Goal: Obtain resource: Download file/media

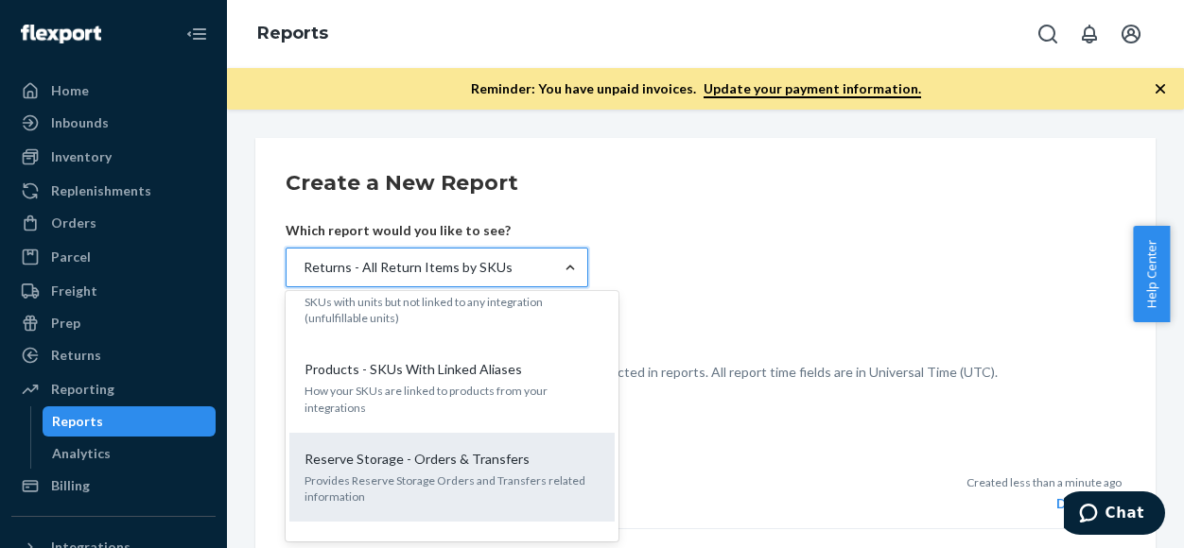
scroll to position [1869, 0]
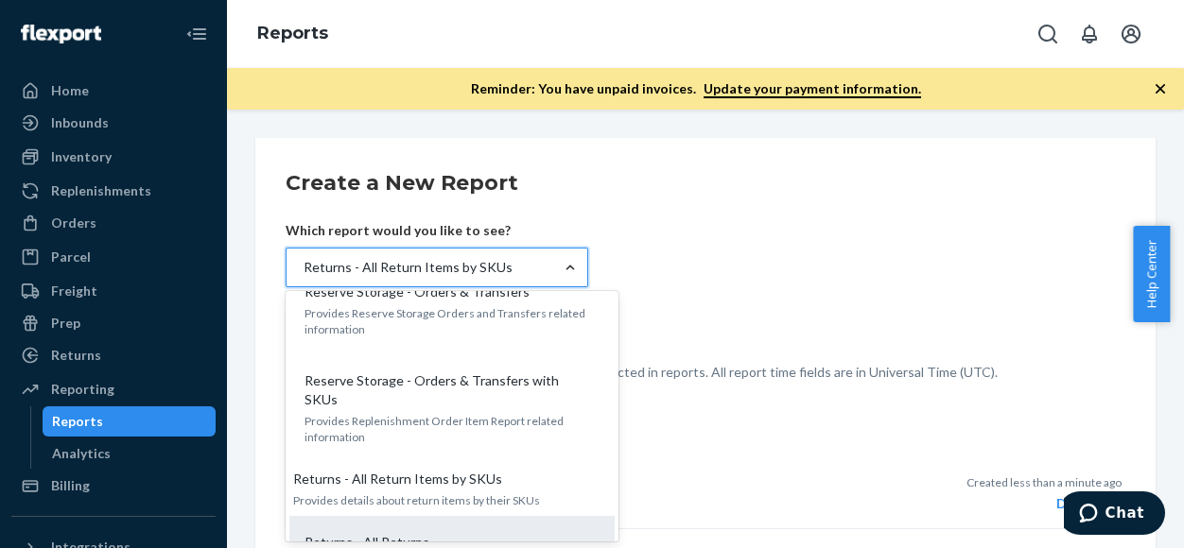
click at [463, 533] on div "Returns - All Returns" at bounding box center [448, 542] width 303 height 19
click at [304, 277] on input "option Returns - All Return Items by SKUs, selected. option Returns - All Retur…" at bounding box center [303, 267] width 2 height 19
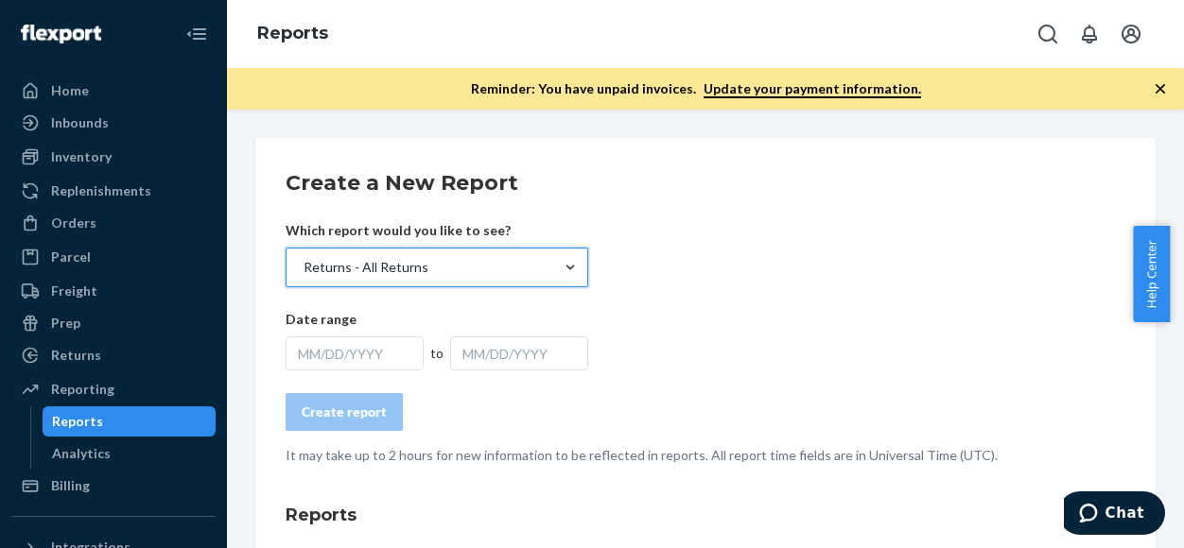
click at [735, 294] on form "Create a New Report Which report would you like to see? option Returns - All Re…" at bounding box center [706, 316] width 840 height 297
click at [337, 354] on div "MM/DD/YYYY" at bounding box center [355, 354] width 138 height 34
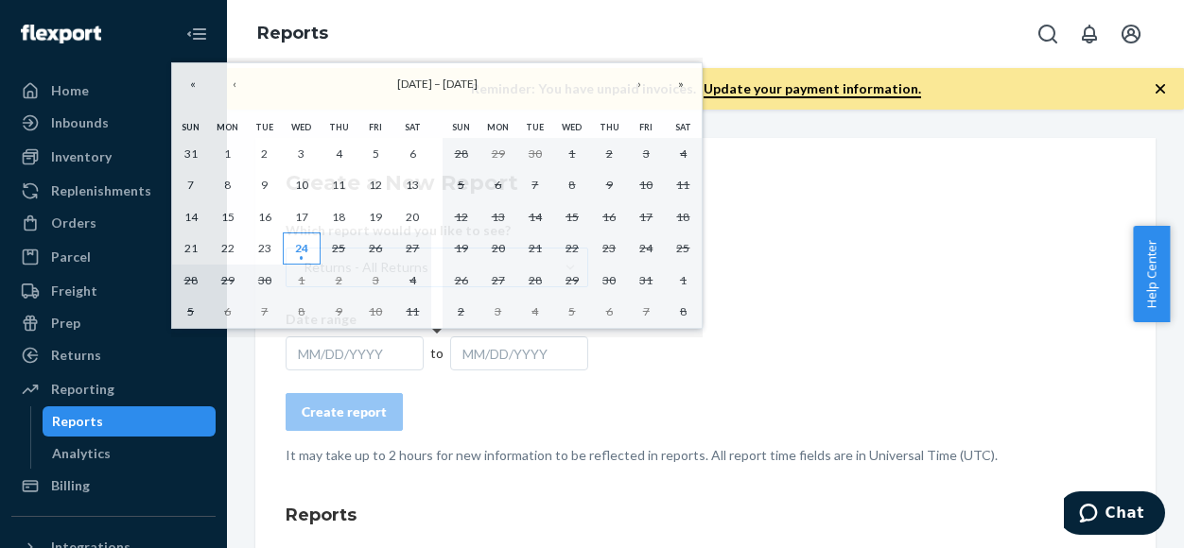
click at [298, 245] on abbr "24" at bounding box center [301, 248] width 13 height 14
click at [481, 348] on div "MM/DD/YYYY" at bounding box center [519, 354] width 138 height 34
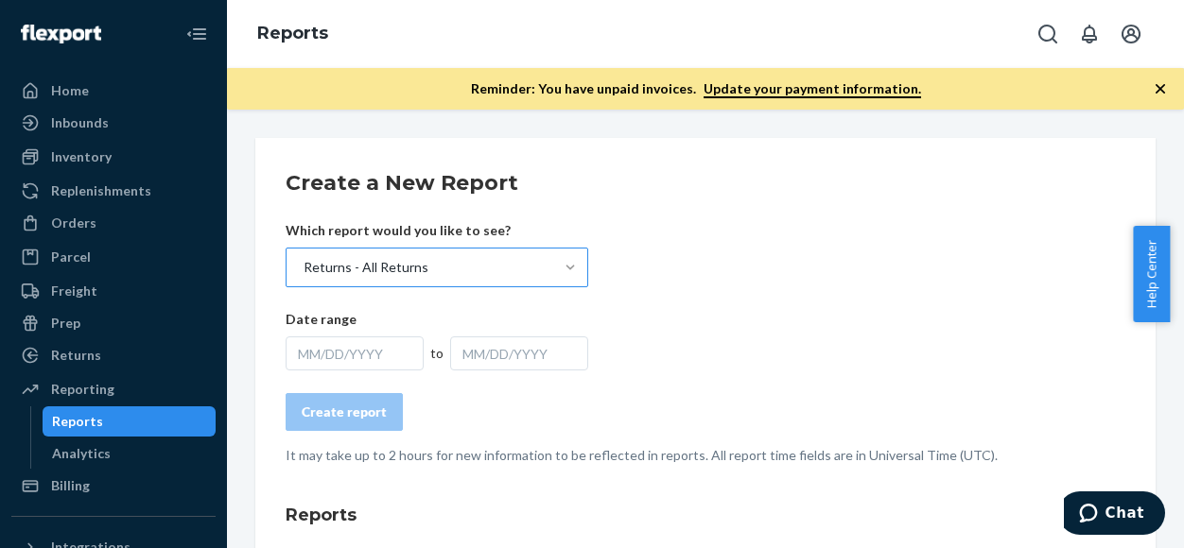
click at [346, 354] on div "MM/DD/YYYY" at bounding box center [355, 354] width 138 height 34
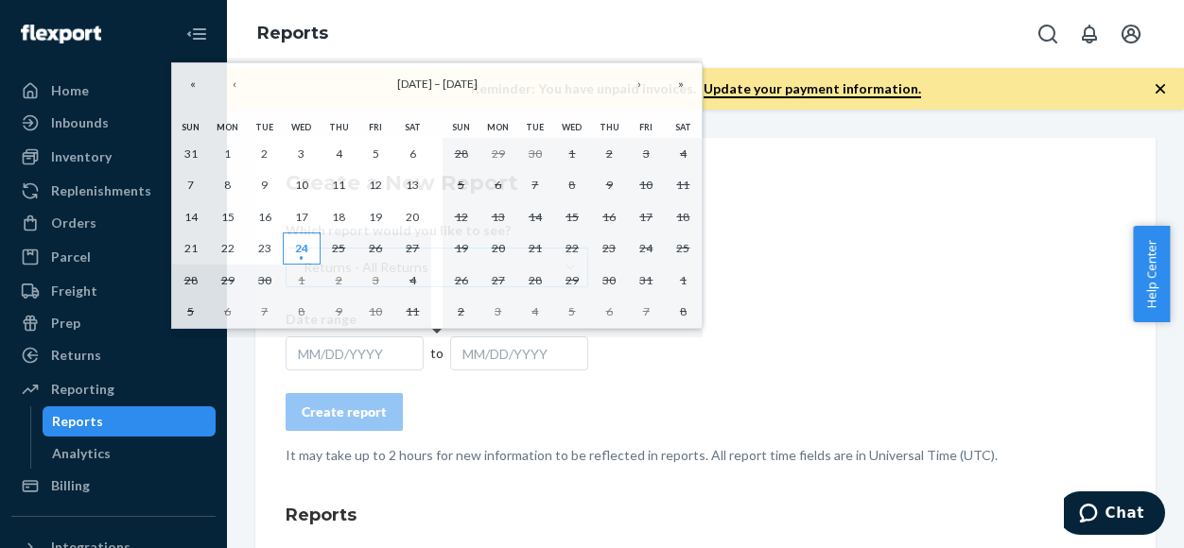
click at [283, 243] on button "24" at bounding box center [301, 249] width 37 height 32
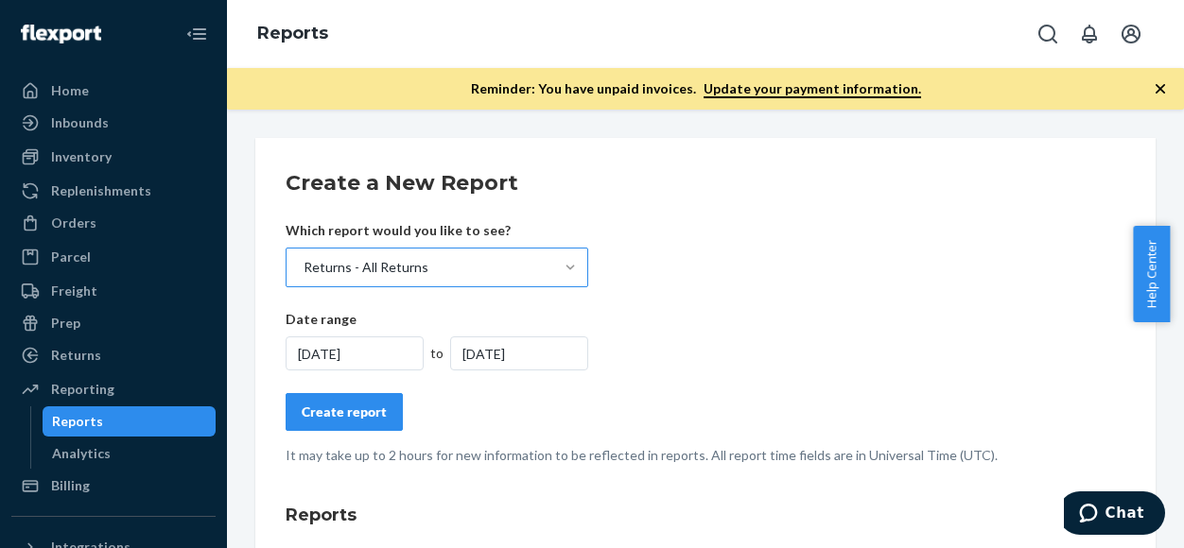
click at [460, 361] on div "[DATE]" at bounding box center [519, 354] width 138 height 34
click at [319, 434] on form "Create a New Report Which report would you like to see? Returns - All Returns D…" at bounding box center [706, 316] width 840 height 297
click at [348, 411] on div "Create report" at bounding box center [344, 412] width 85 height 19
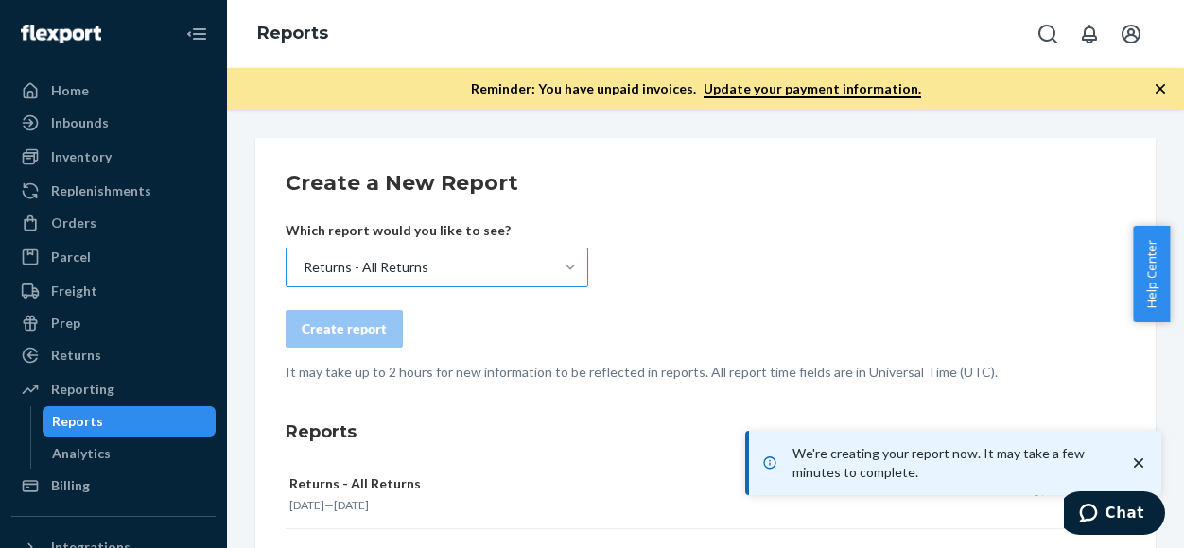
click at [970, 267] on form "Create a New Report Which report would you like to see? Returns - All Returns C…" at bounding box center [706, 275] width 840 height 214
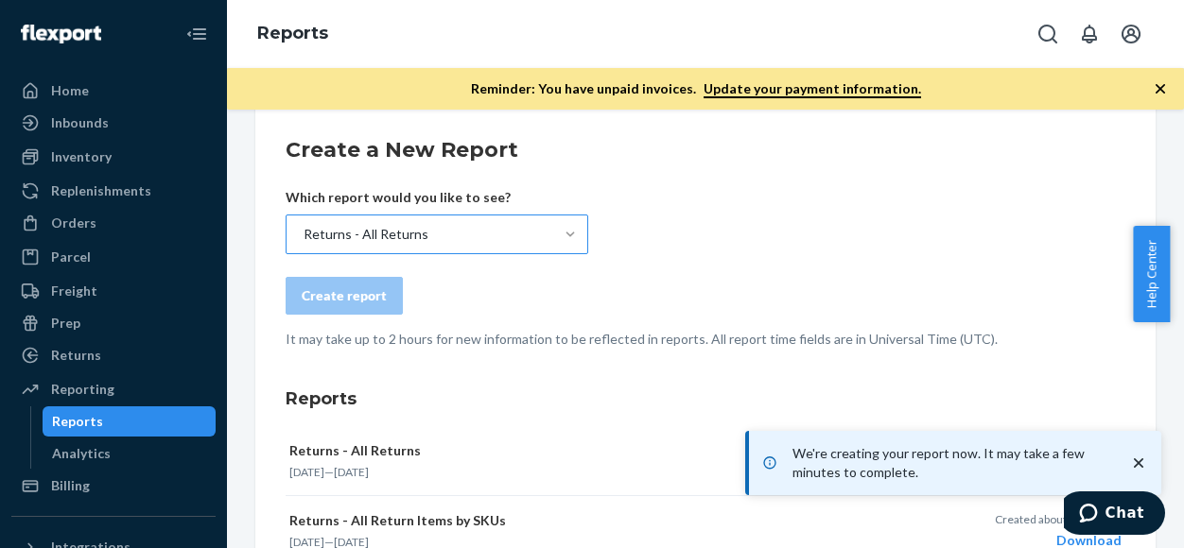
scroll to position [0, 0]
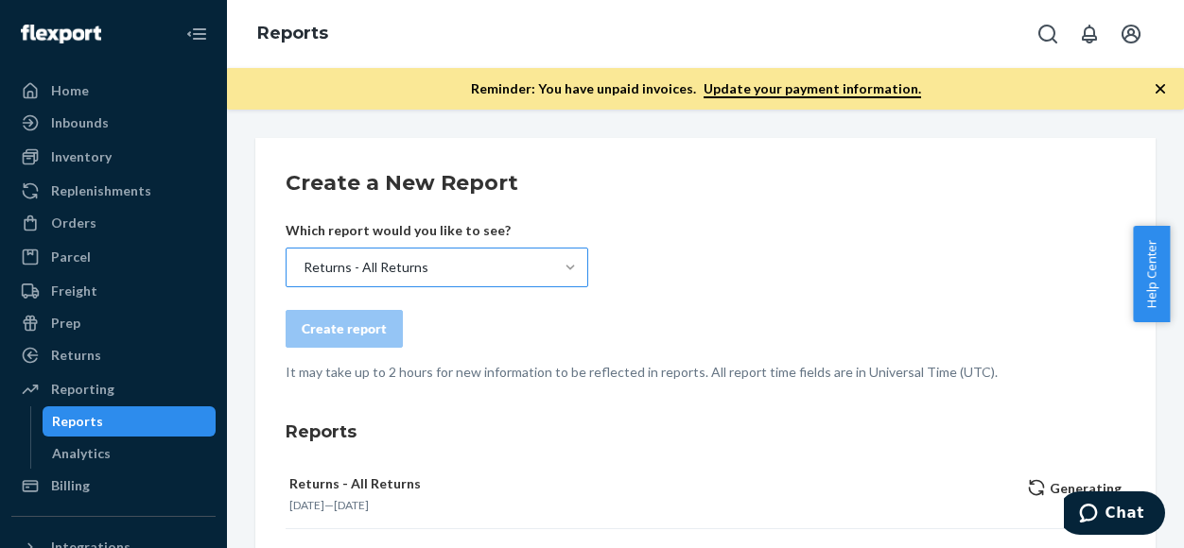
click at [967, 278] on form "Create a New Report Which report would you like to see? Returns - All Returns C…" at bounding box center [706, 275] width 840 height 214
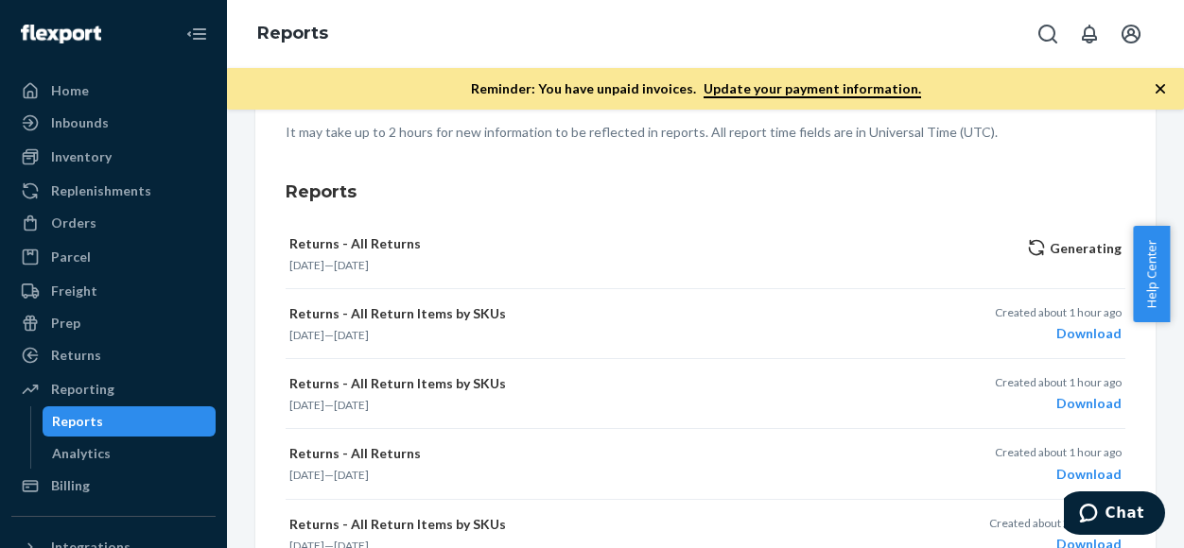
scroll to position [284, 0]
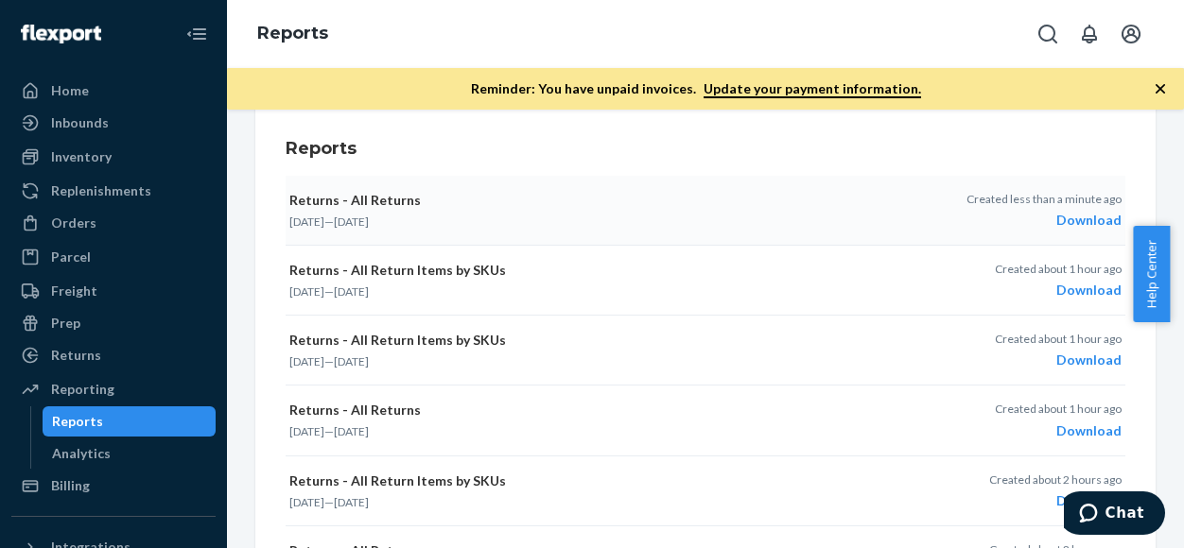
click at [1059, 221] on div "Download" at bounding box center [1043, 220] width 155 height 19
click at [620, 187] on button "Returns - All Returns [DATE] — [DATE] Created less than a minute ago Download" at bounding box center [706, 211] width 840 height 70
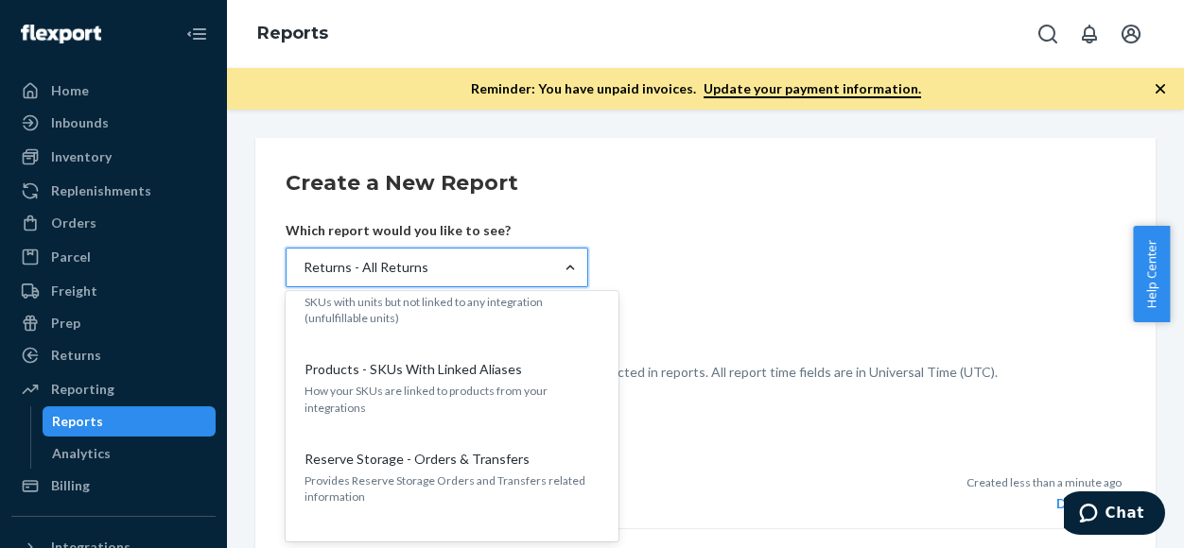
scroll to position [1869, 0]
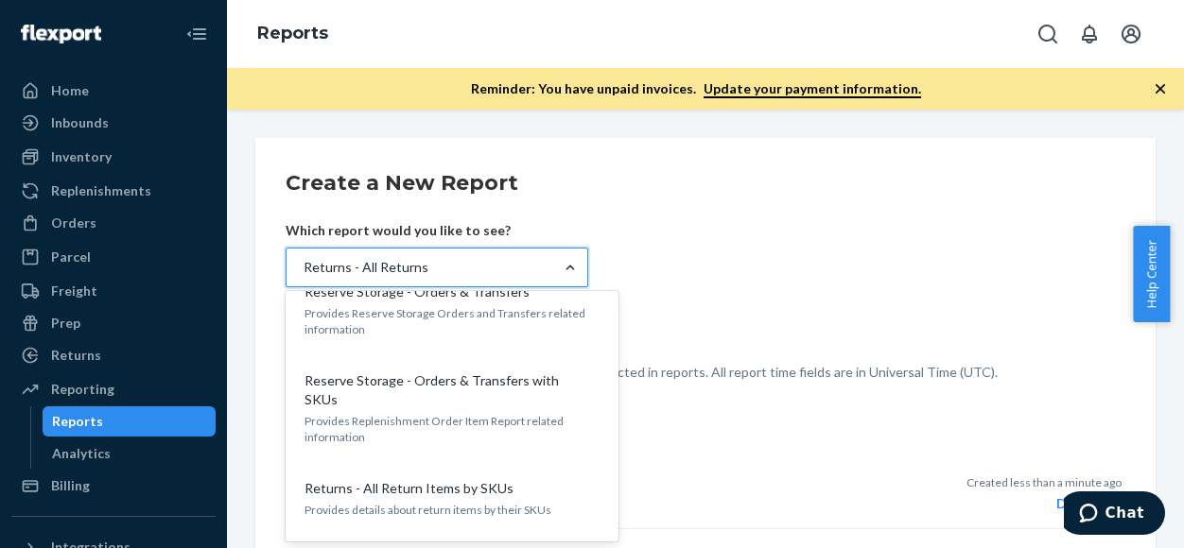
click at [454, 543] on div "Returns - All Returns" at bounding box center [437, 552] width 303 height 19
click at [304, 277] on input "option Returns - All Returns, selected. option Returns - All Returns focused, 2…" at bounding box center [303, 267] width 2 height 19
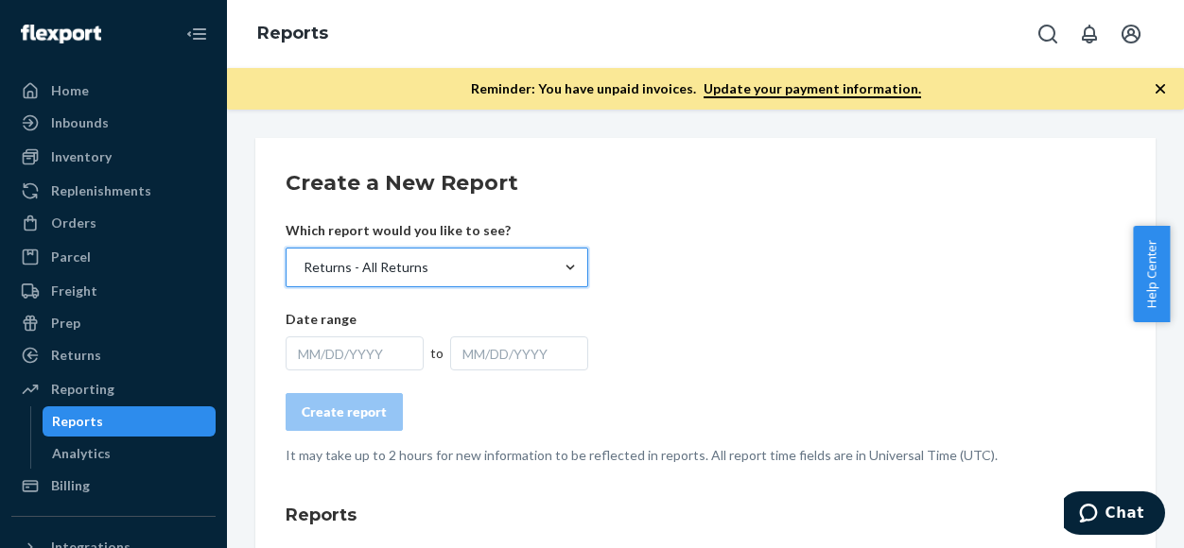
click at [728, 239] on form "Create a New Report Which report would you like to see? option Returns - All Re…" at bounding box center [706, 316] width 840 height 297
click at [369, 338] on div "MM/DD/YYYY" at bounding box center [355, 354] width 138 height 34
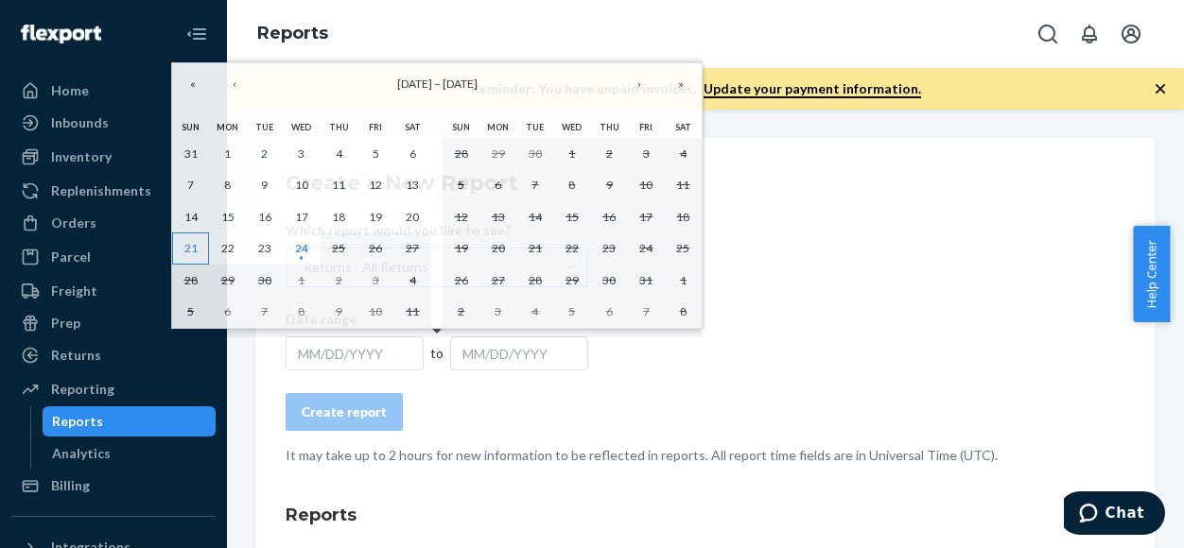
click at [187, 243] on abbr "21" at bounding box center [190, 248] width 13 height 14
drag, startPoint x: 299, startPoint y: 247, endPoint x: 310, endPoint y: 247, distance: 11.3
click at [301, 245] on abbr "24" at bounding box center [301, 248] width 13 height 14
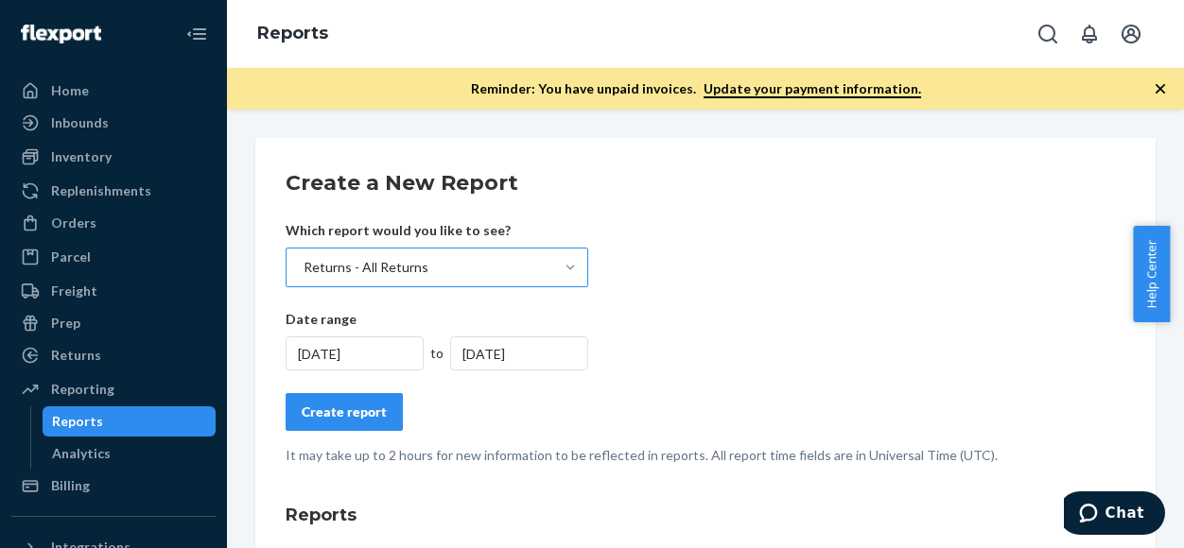
click at [367, 412] on div "Create report" at bounding box center [344, 412] width 85 height 19
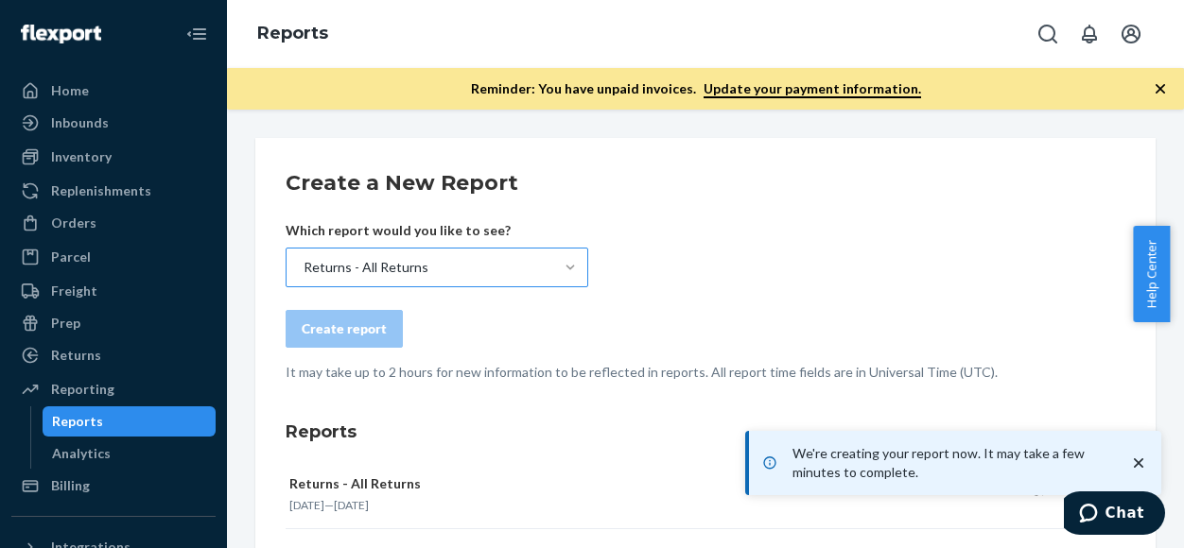
click at [833, 254] on form "Create a New Report Which report would you like to see? Returns - All Returns C…" at bounding box center [706, 275] width 840 height 214
click at [832, 249] on form "Create a New Report Which report would you like to see? Returns - All Returns C…" at bounding box center [706, 275] width 840 height 214
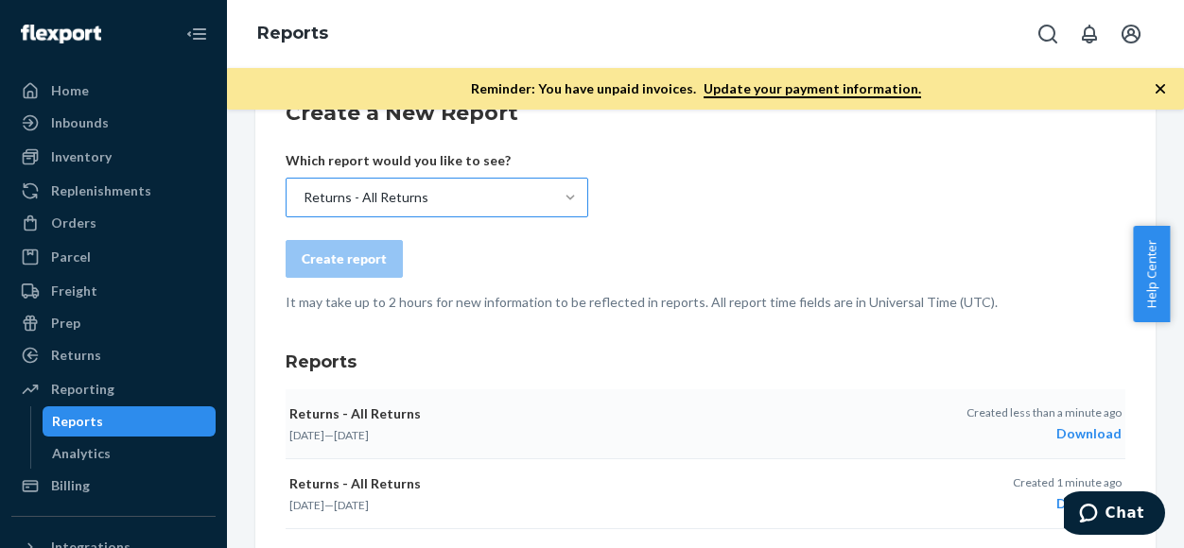
scroll to position [189, 0]
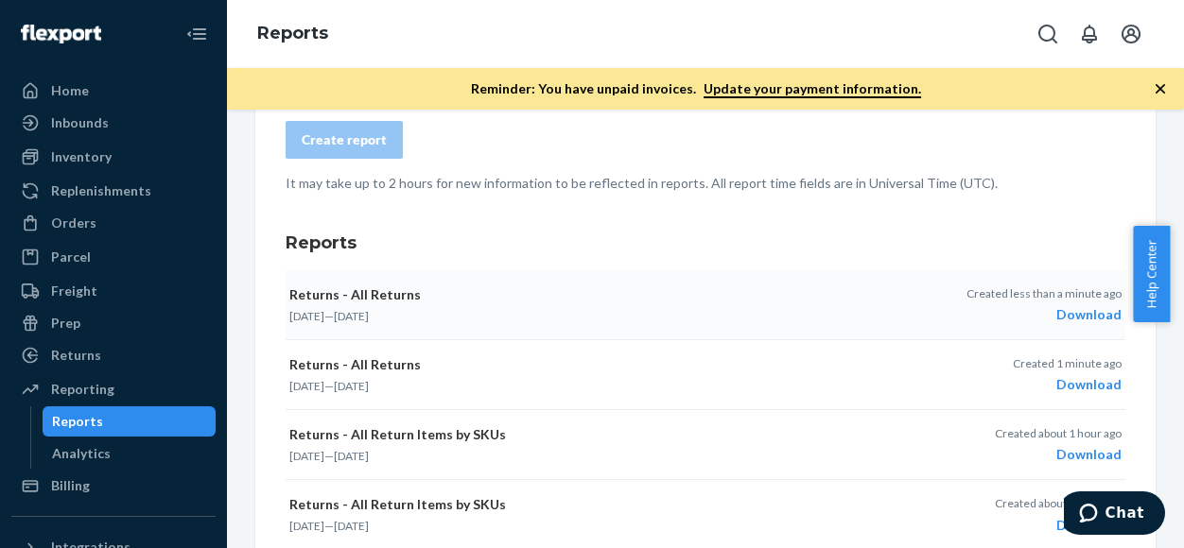
click at [1072, 312] on div "Download" at bounding box center [1043, 314] width 155 height 19
